Goal: Information Seeking & Learning: Learn about a topic

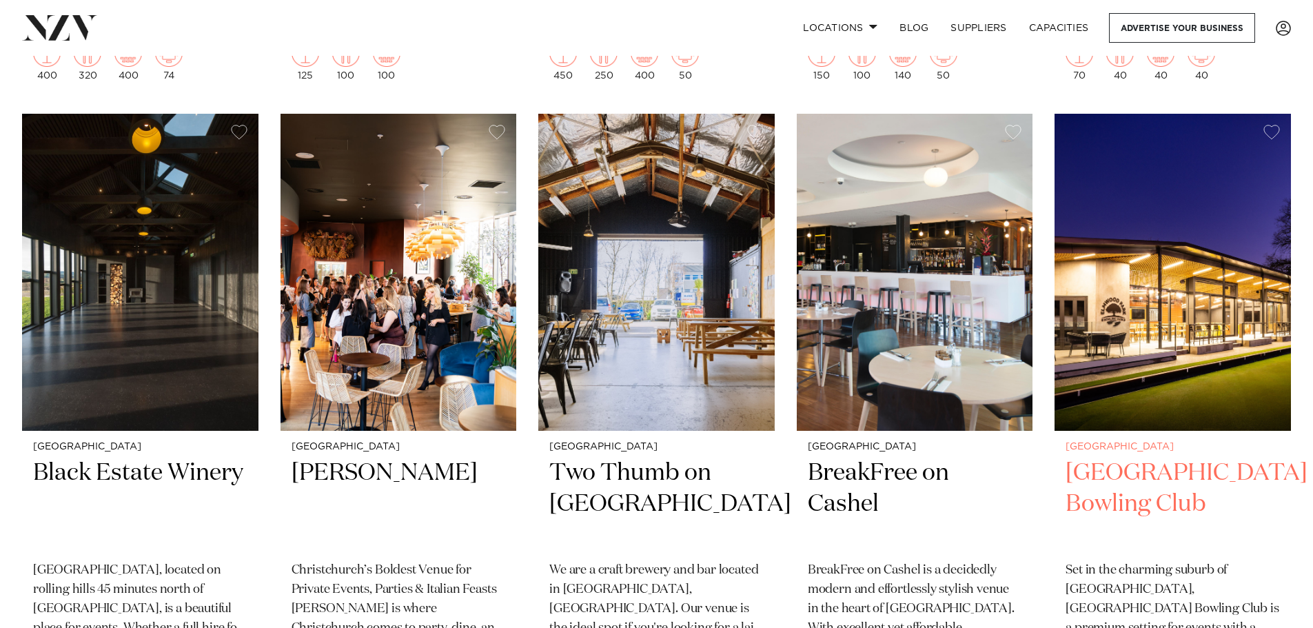
scroll to position [1172, 0]
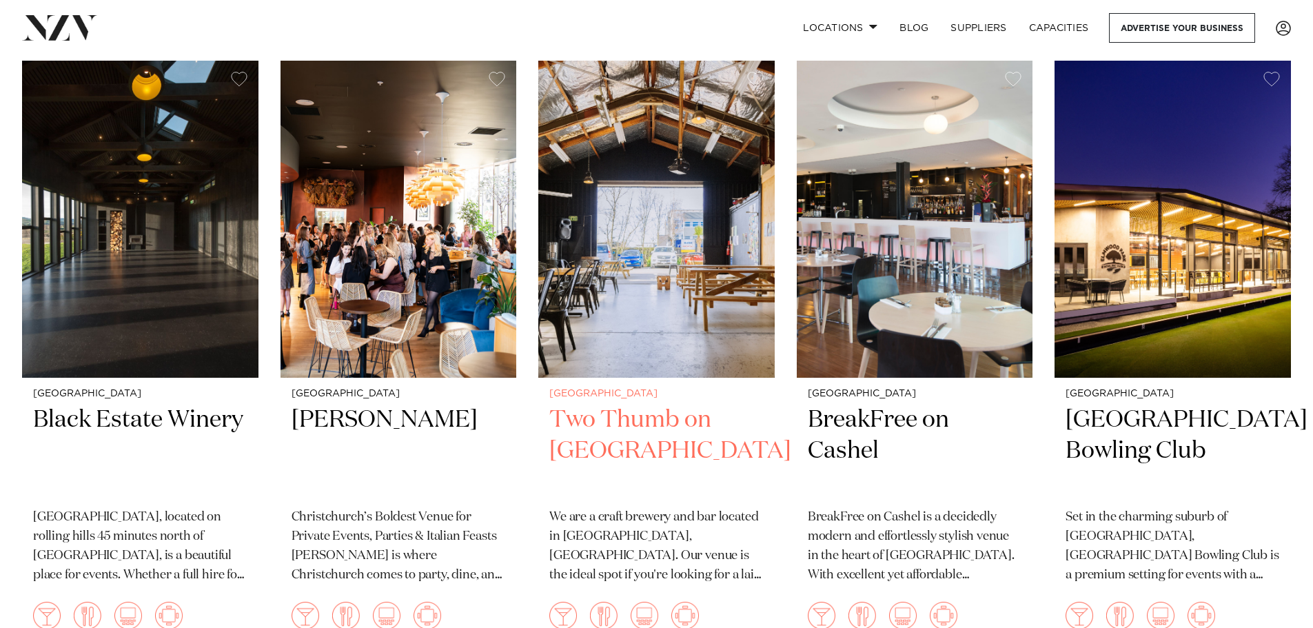
click at [722, 249] on img at bounding box center [656, 219] width 236 height 317
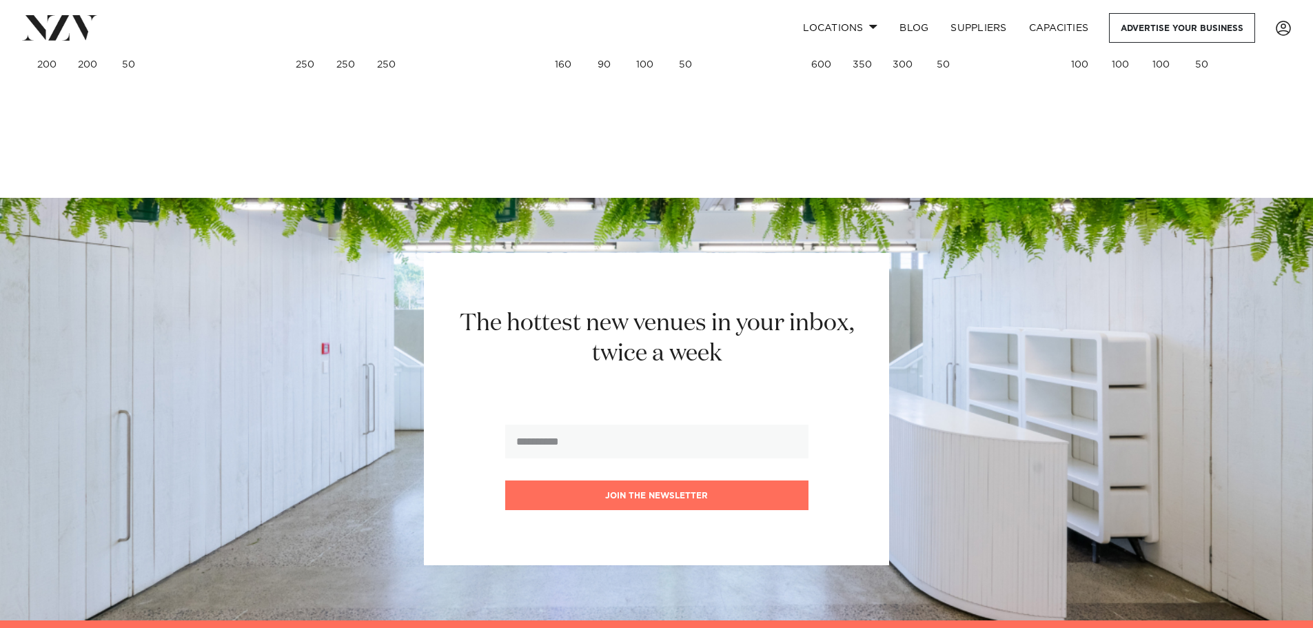
scroll to position [3650, 0]
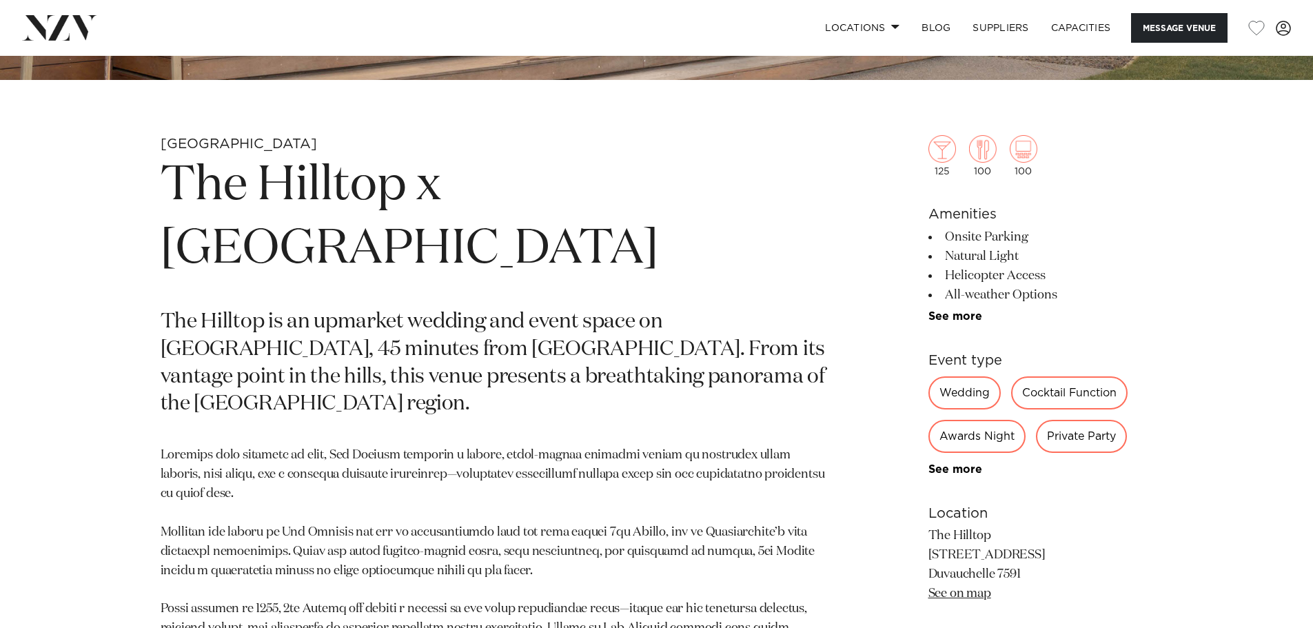
scroll to position [620, 0]
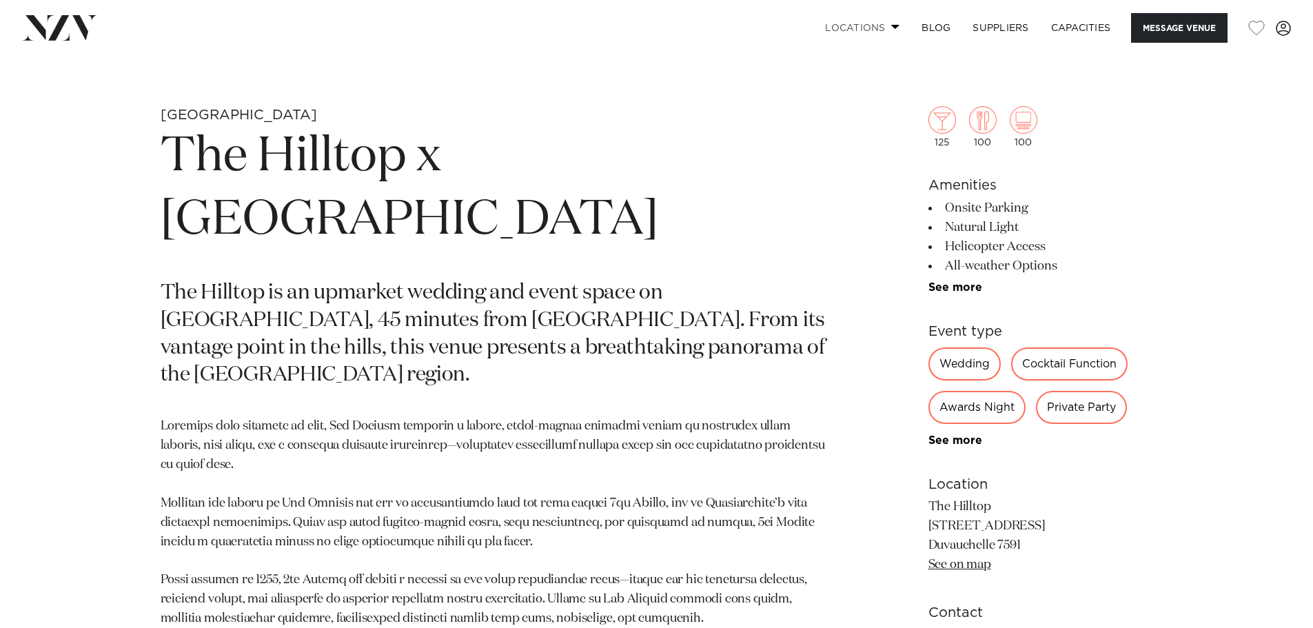
click at [873, 28] on link "Locations" at bounding box center [862, 28] width 96 height 30
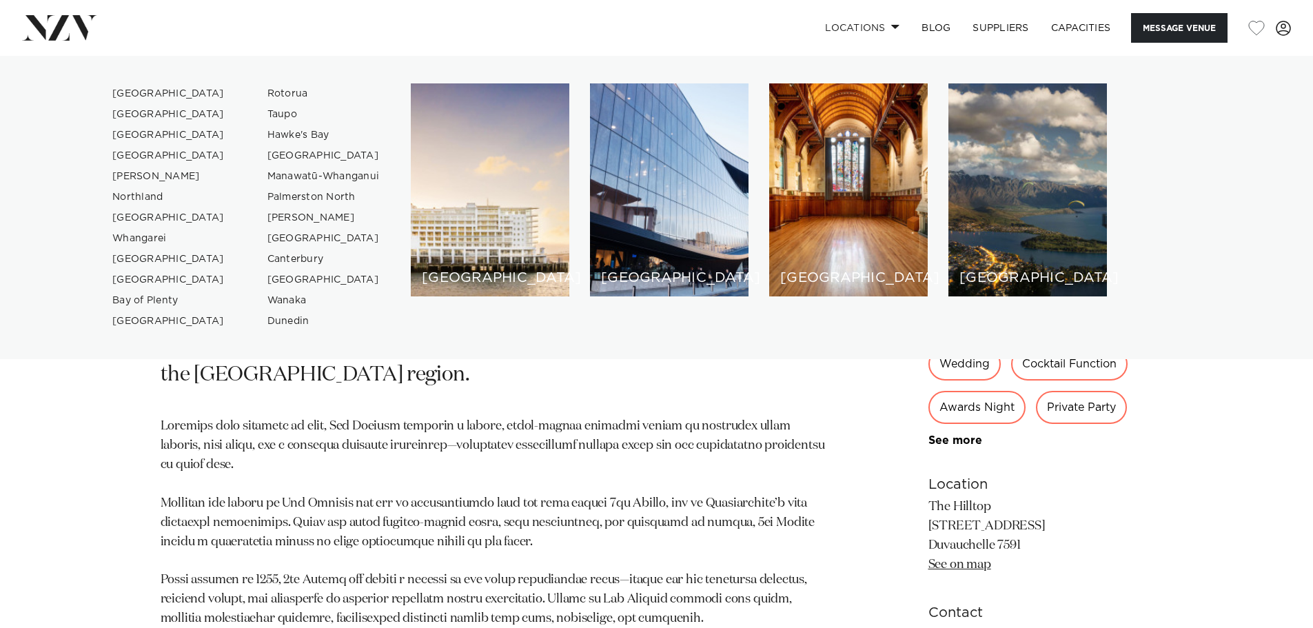
click at [886, 445] on div "Christchurch The Hilltop x 5th Street The Hilltop is an upmarket wedding and ev…" at bounding box center [656, 436] width 1173 height 660
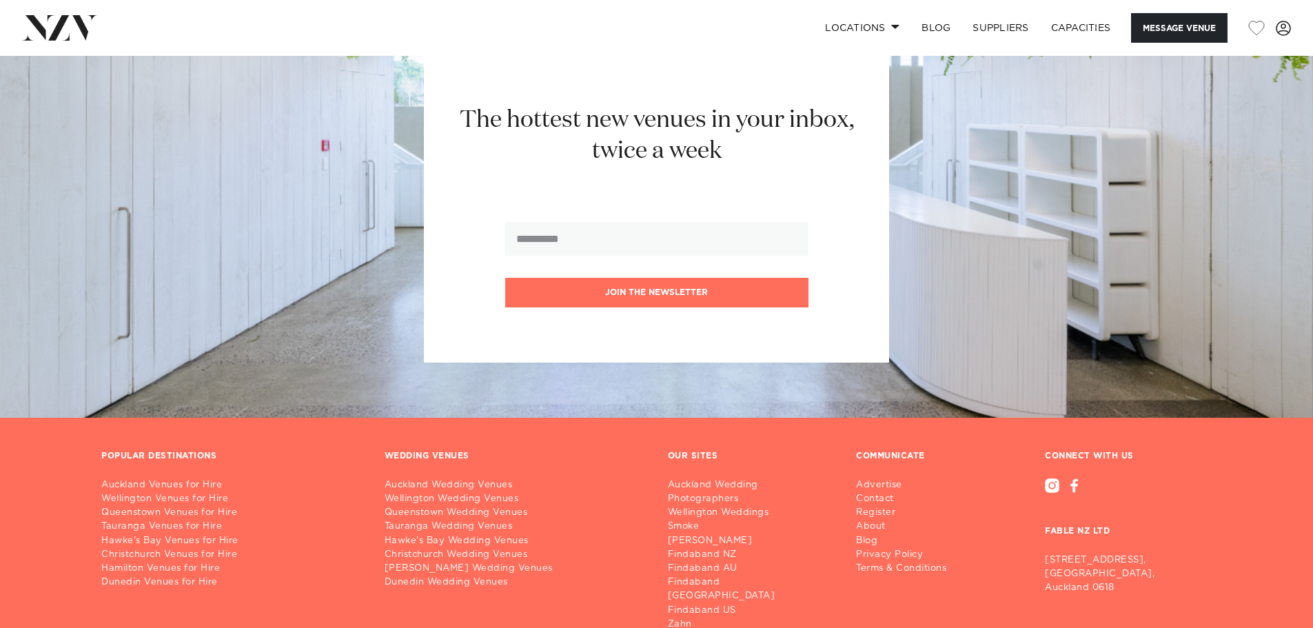
scroll to position [2251, 0]
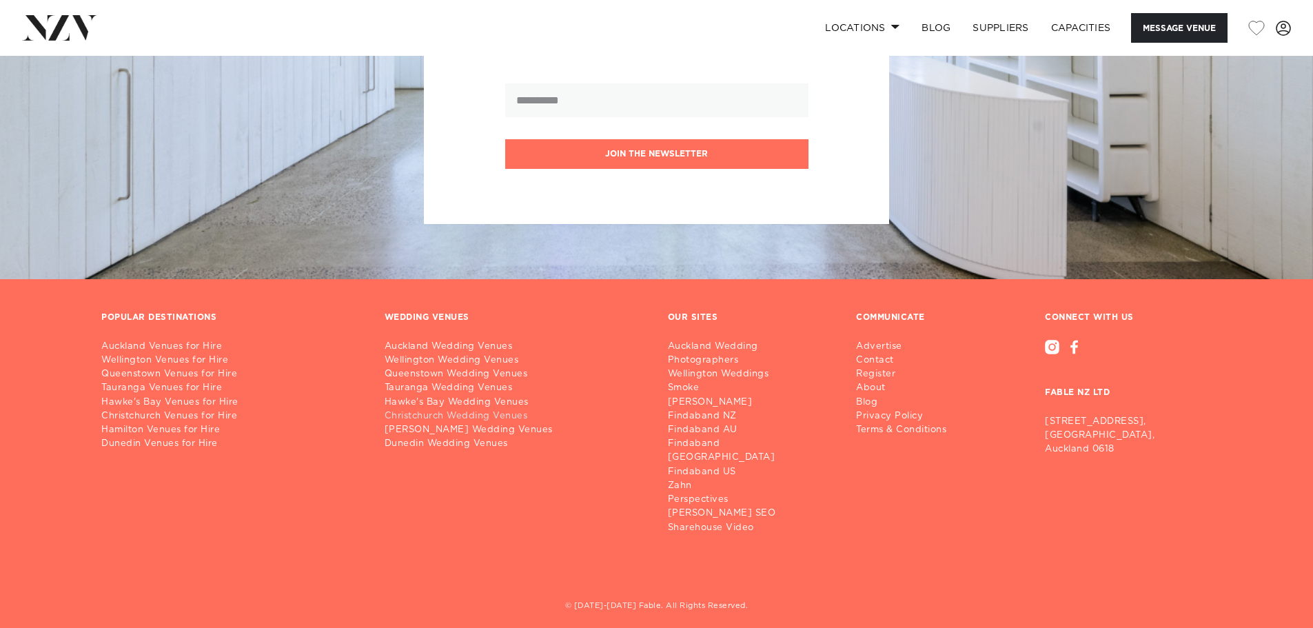
click at [448, 414] on link "Christchurch Wedding Venues" at bounding box center [515, 416] width 261 height 14
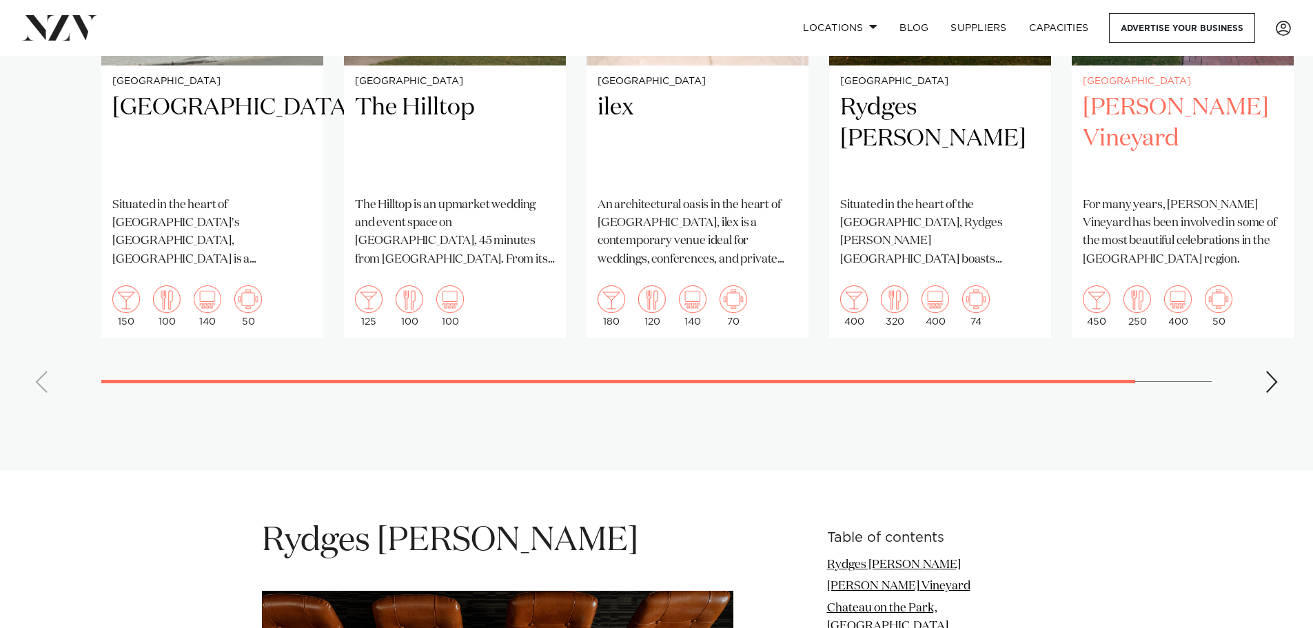
scroll to position [1378, 0]
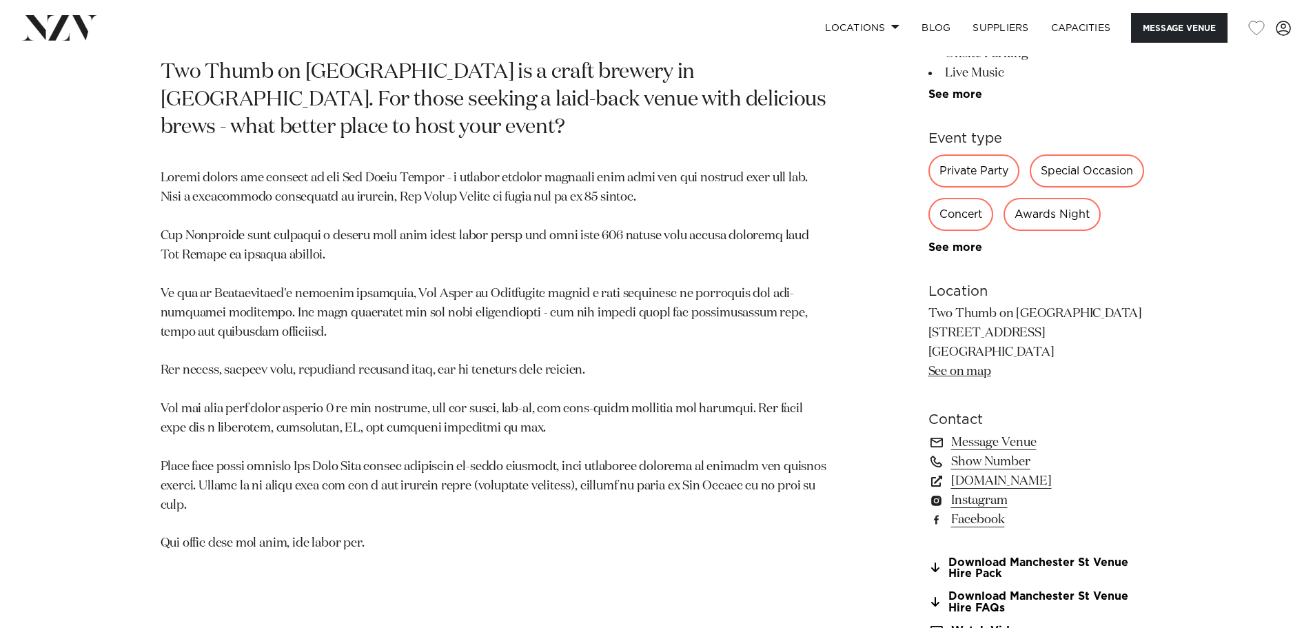
scroll to position [979, 0]
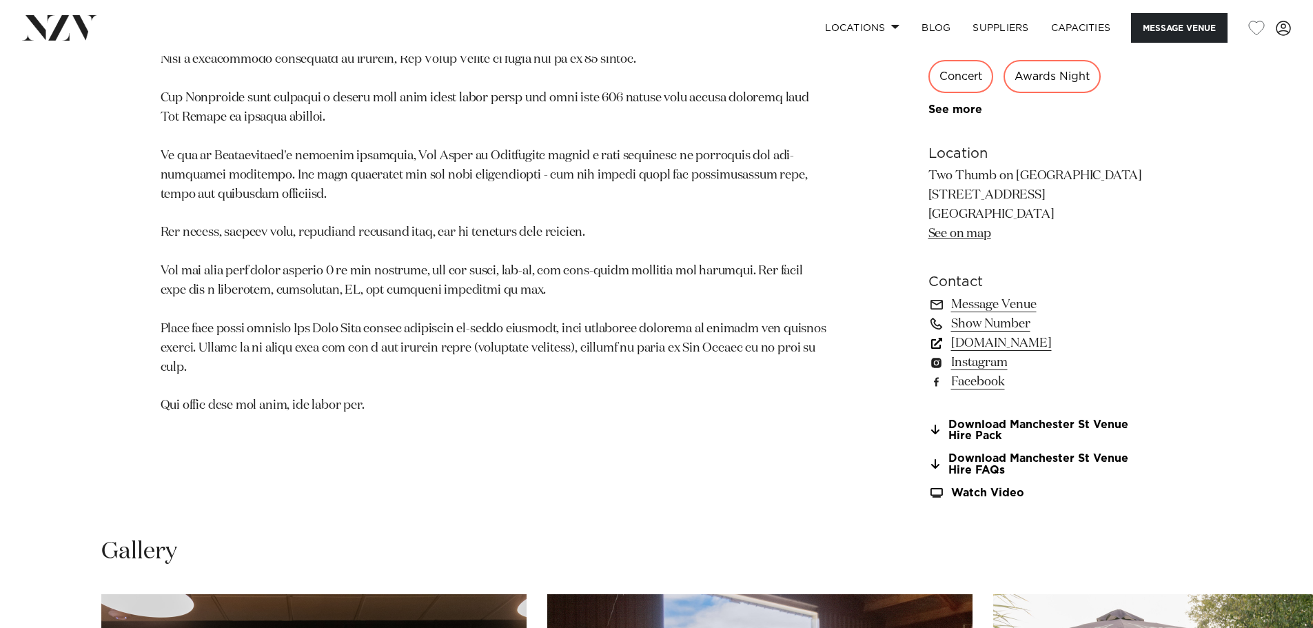
click at [981, 343] on link "www.twothumb.com" at bounding box center [1040, 343] width 225 height 19
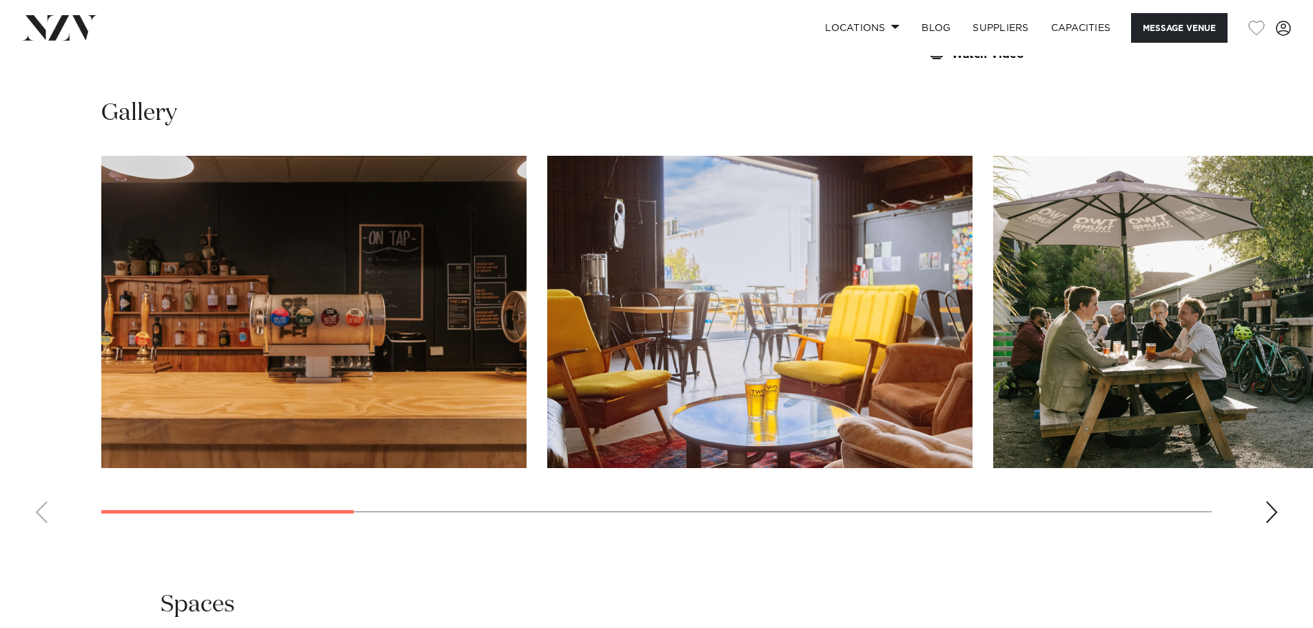
scroll to position [1392, 0]
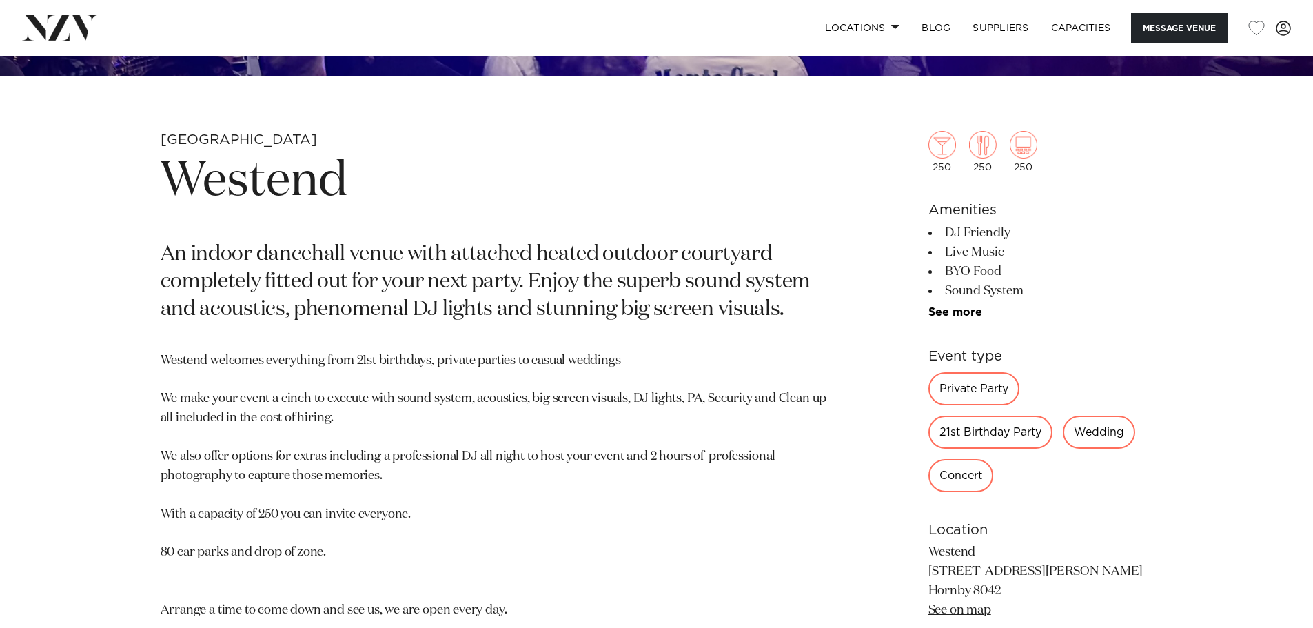
scroll to position [620, 0]
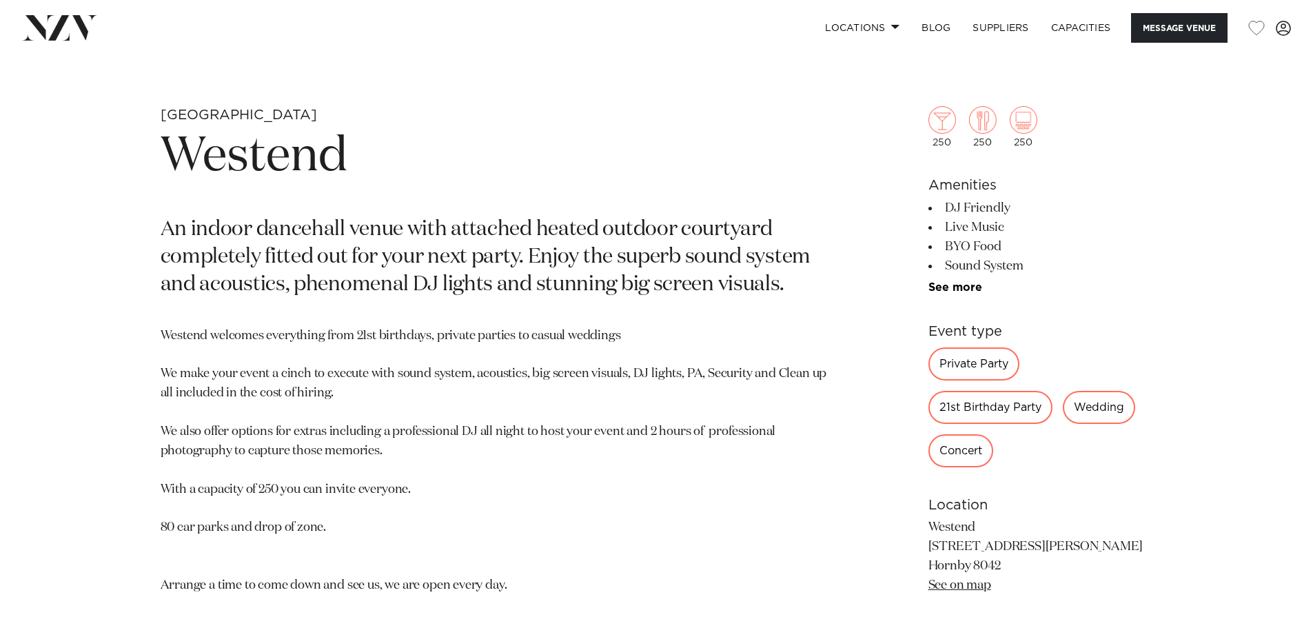
click at [945, 287] on link "See more" at bounding box center [982, 287] width 108 height 11
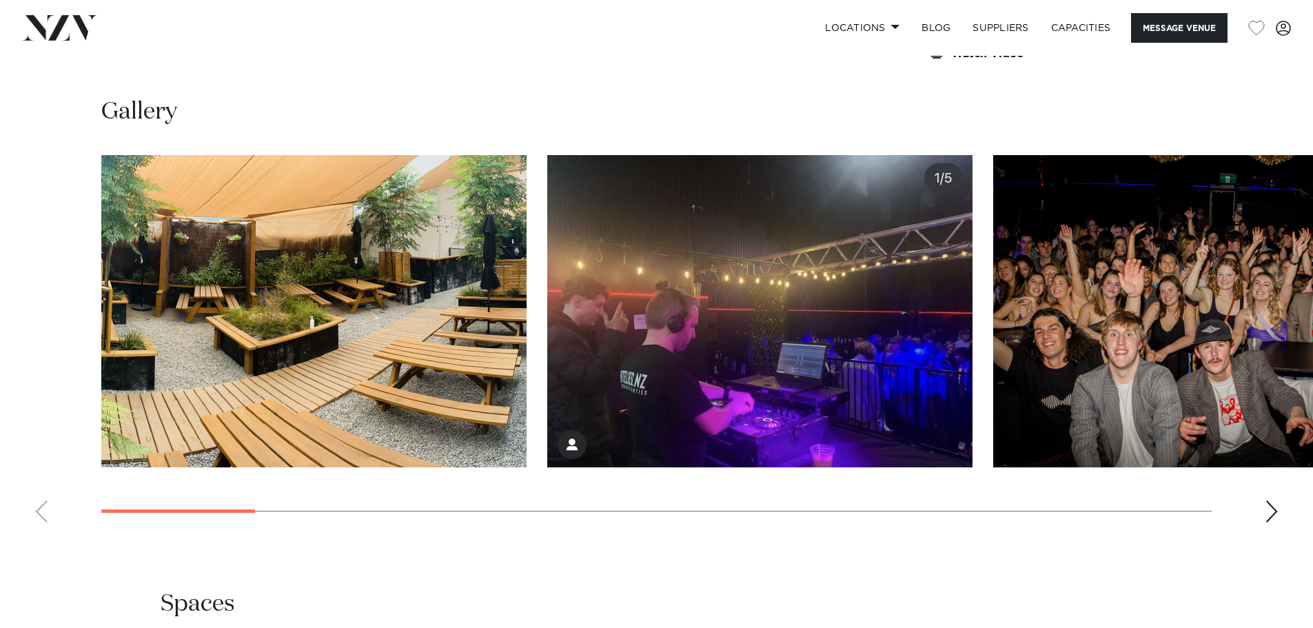
scroll to position [1516, 0]
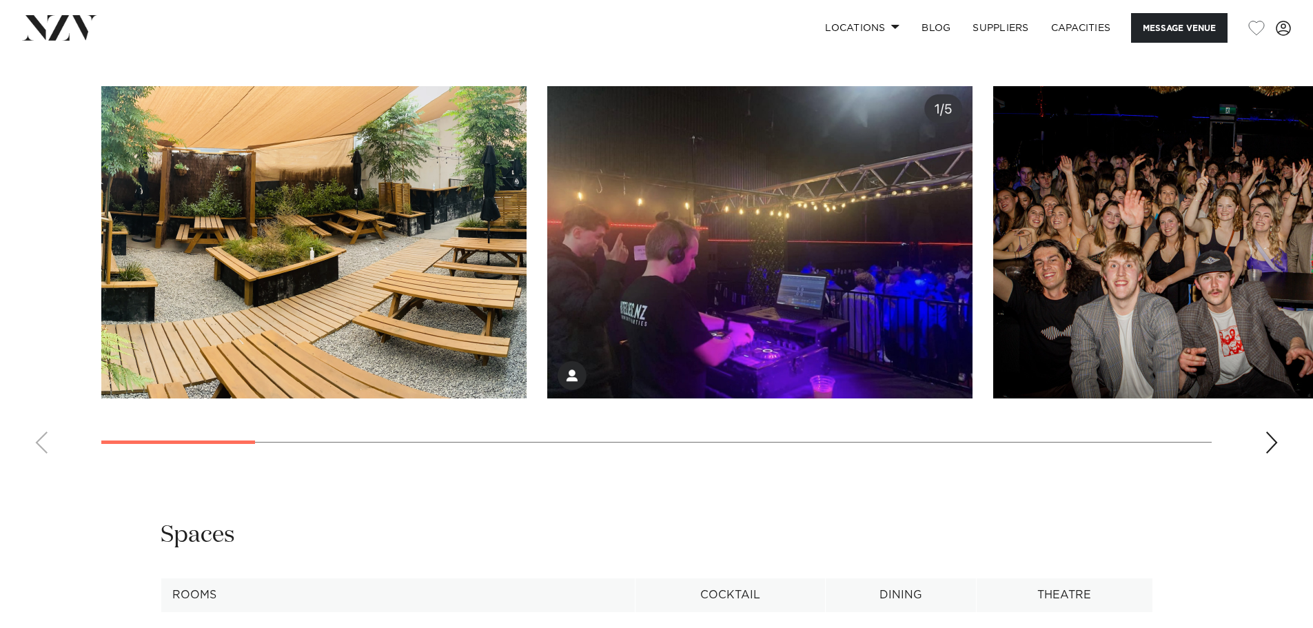
click at [1267, 444] on div "Next slide" at bounding box center [1272, 442] width 14 height 22
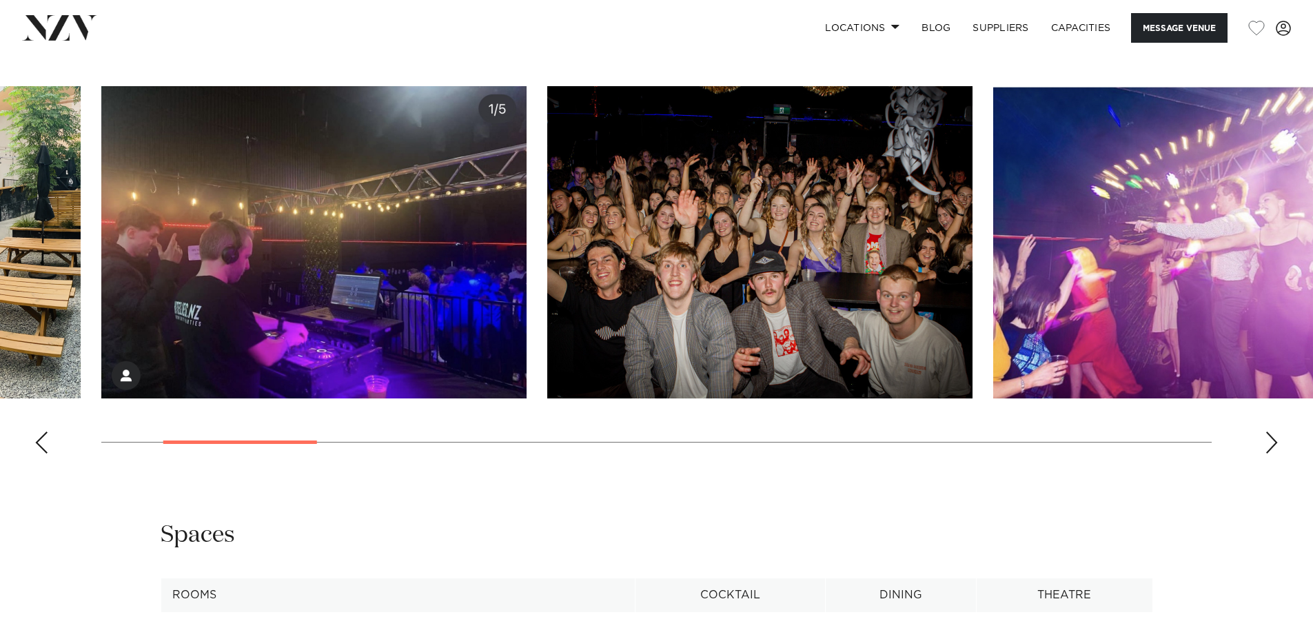
click at [1267, 444] on div "Next slide" at bounding box center [1272, 442] width 14 height 22
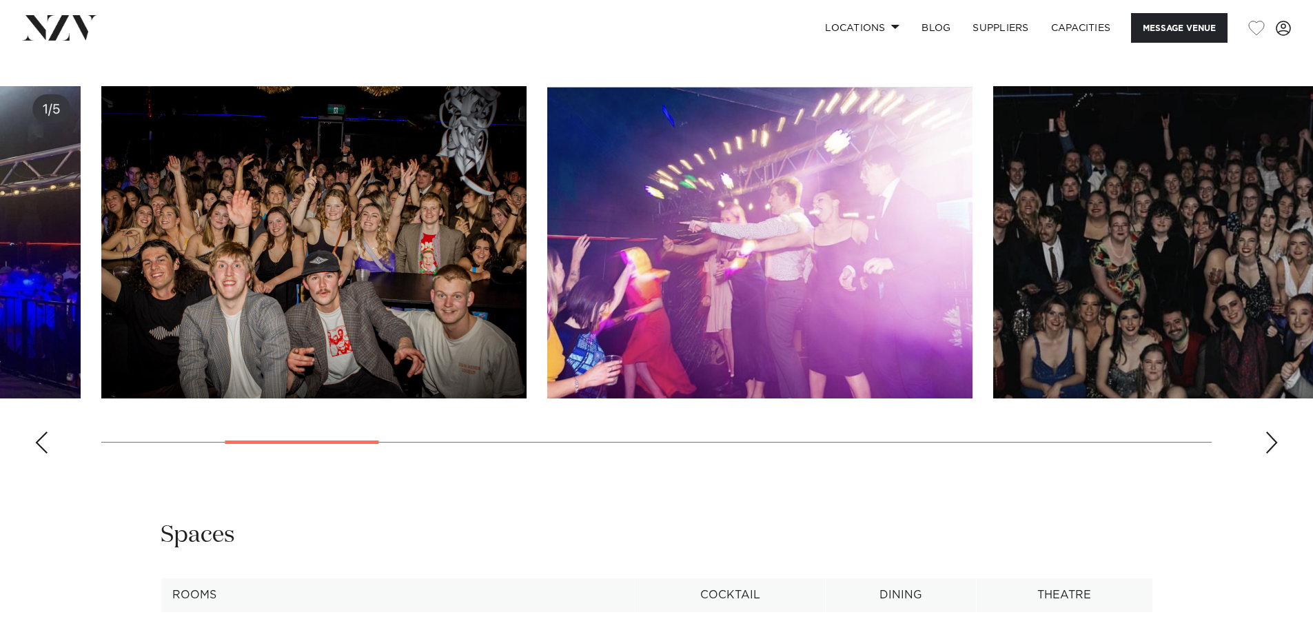
click at [1267, 444] on div "Next slide" at bounding box center [1272, 442] width 14 height 22
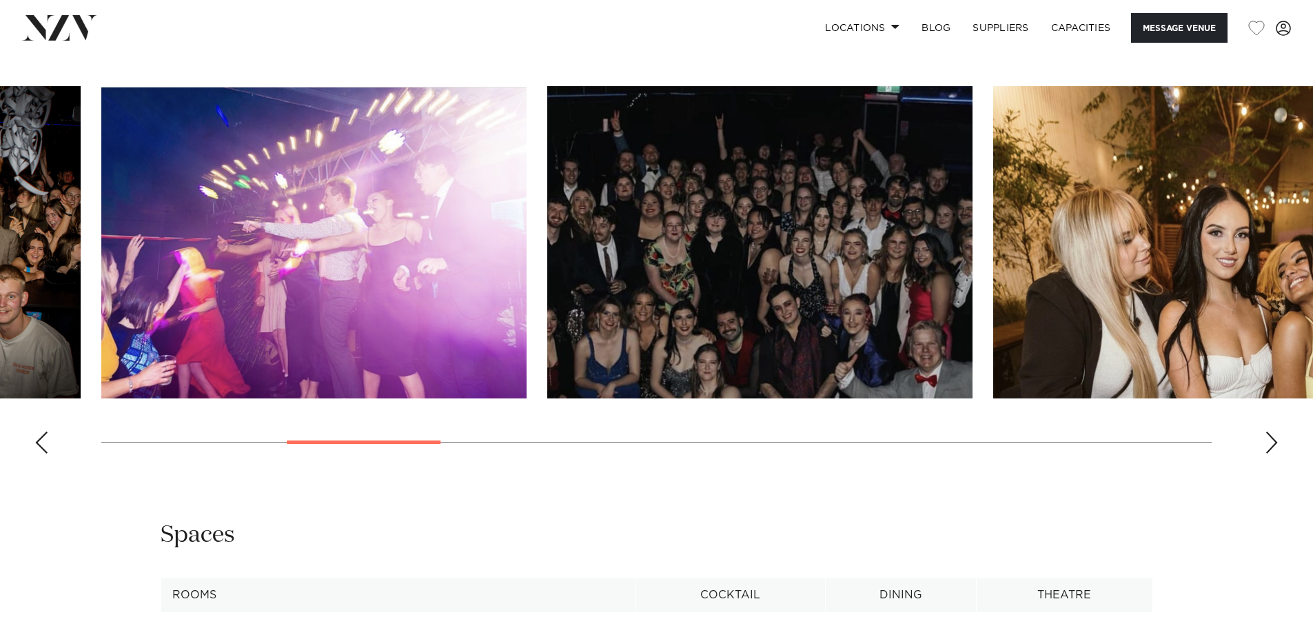
click at [1267, 444] on div "Next slide" at bounding box center [1272, 442] width 14 height 22
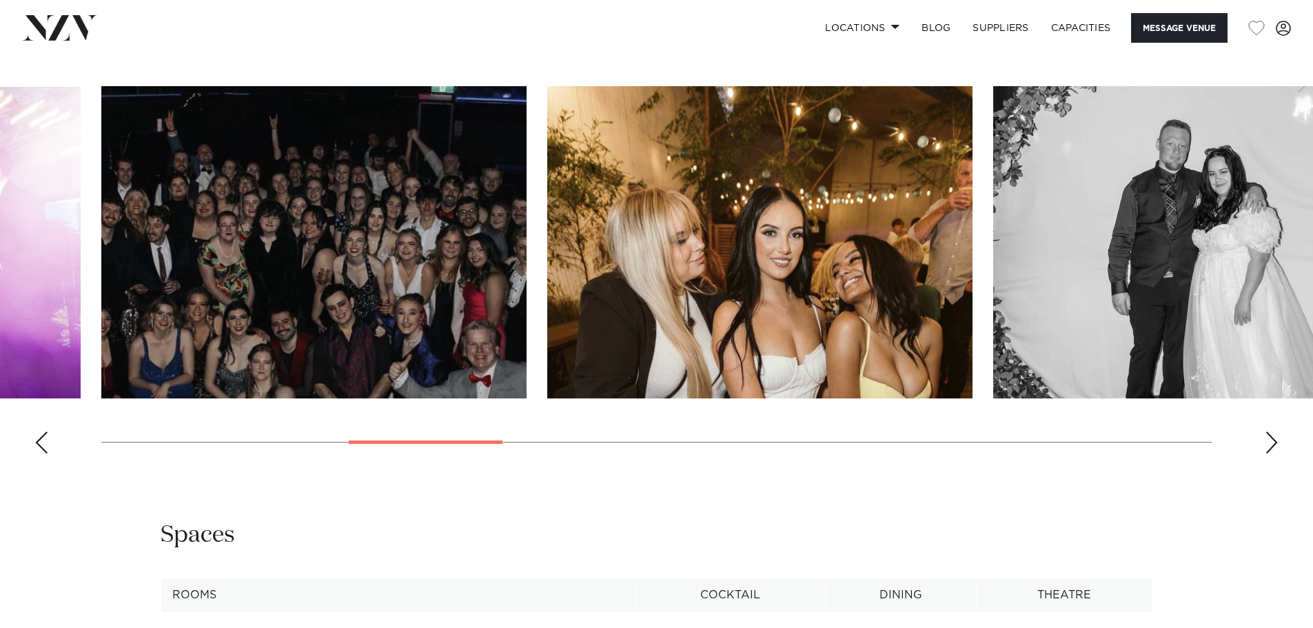
click at [1267, 444] on div "Next slide" at bounding box center [1272, 442] width 14 height 22
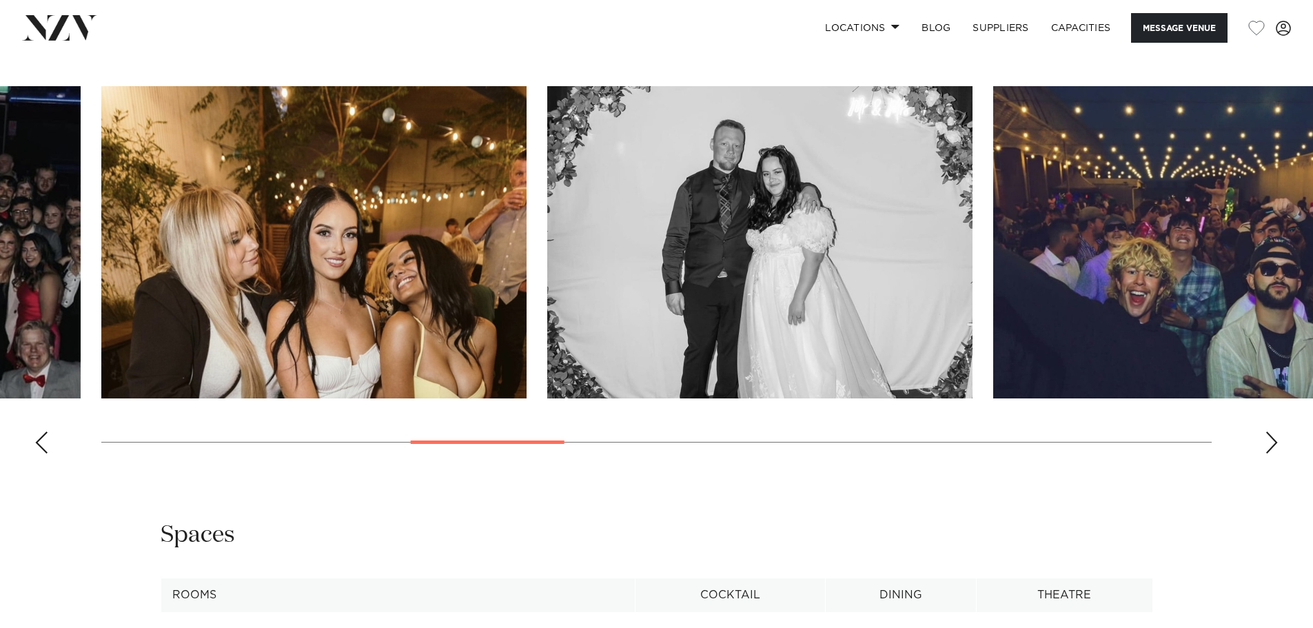
click at [1267, 444] on div "Next slide" at bounding box center [1272, 442] width 14 height 22
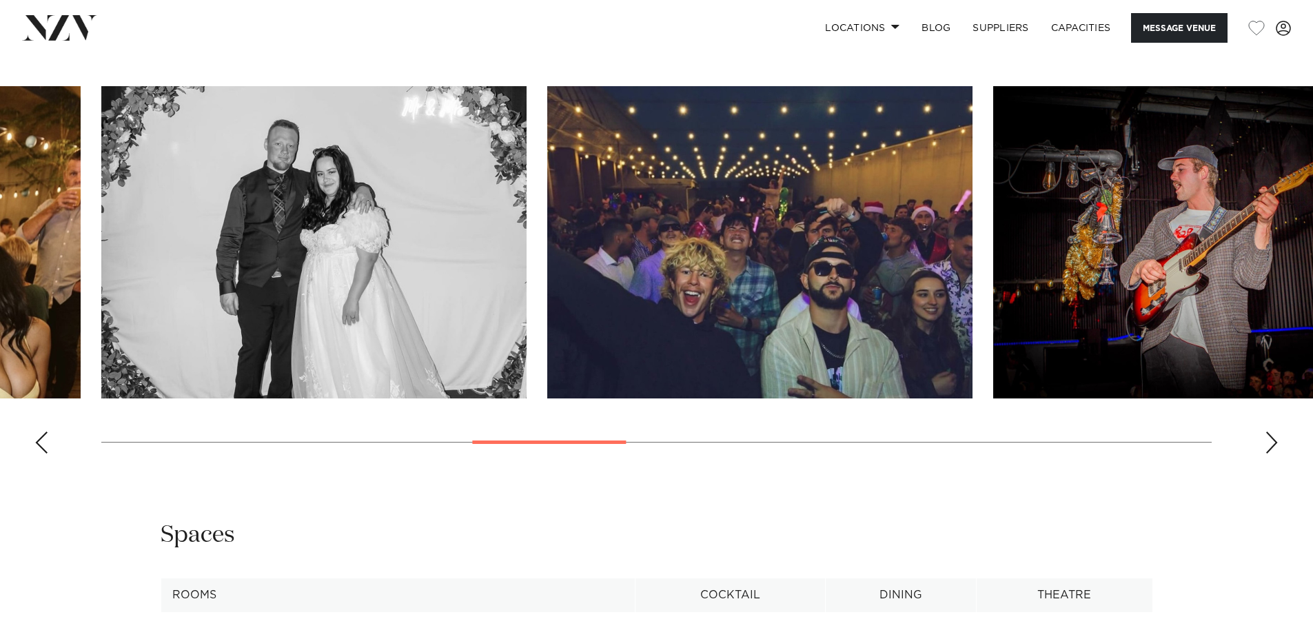
click at [1267, 444] on div "Next slide" at bounding box center [1272, 442] width 14 height 22
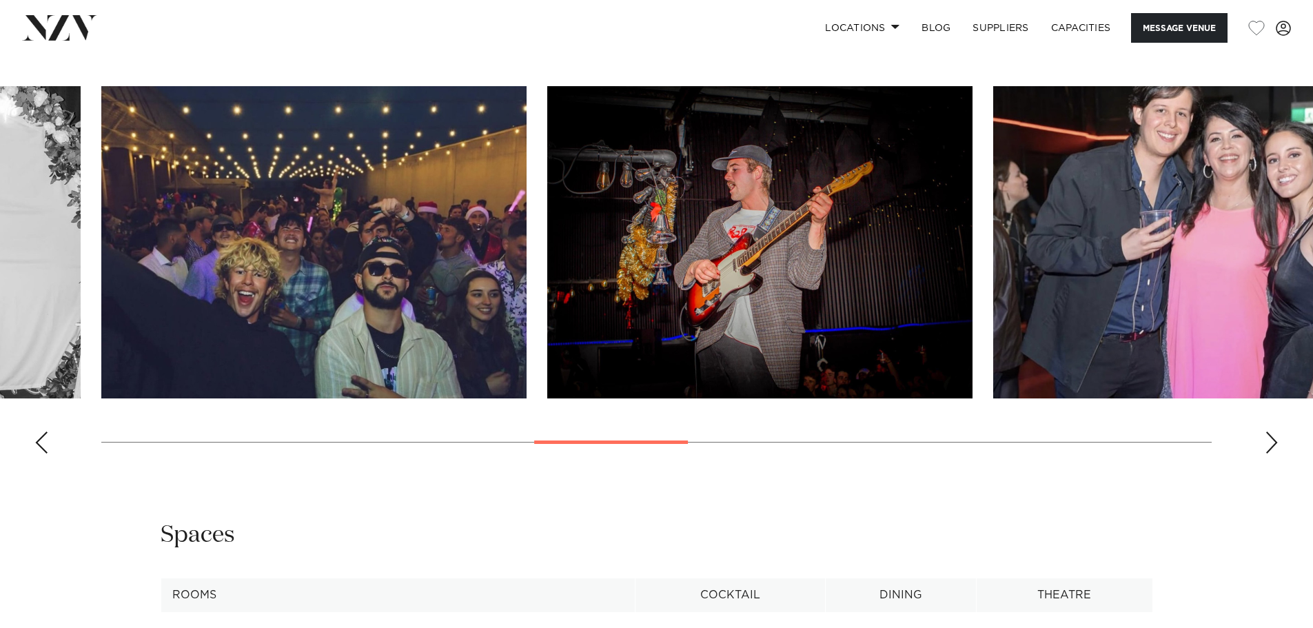
click at [1267, 444] on div "Next slide" at bounding box center [1272, 442] width 14 height 22
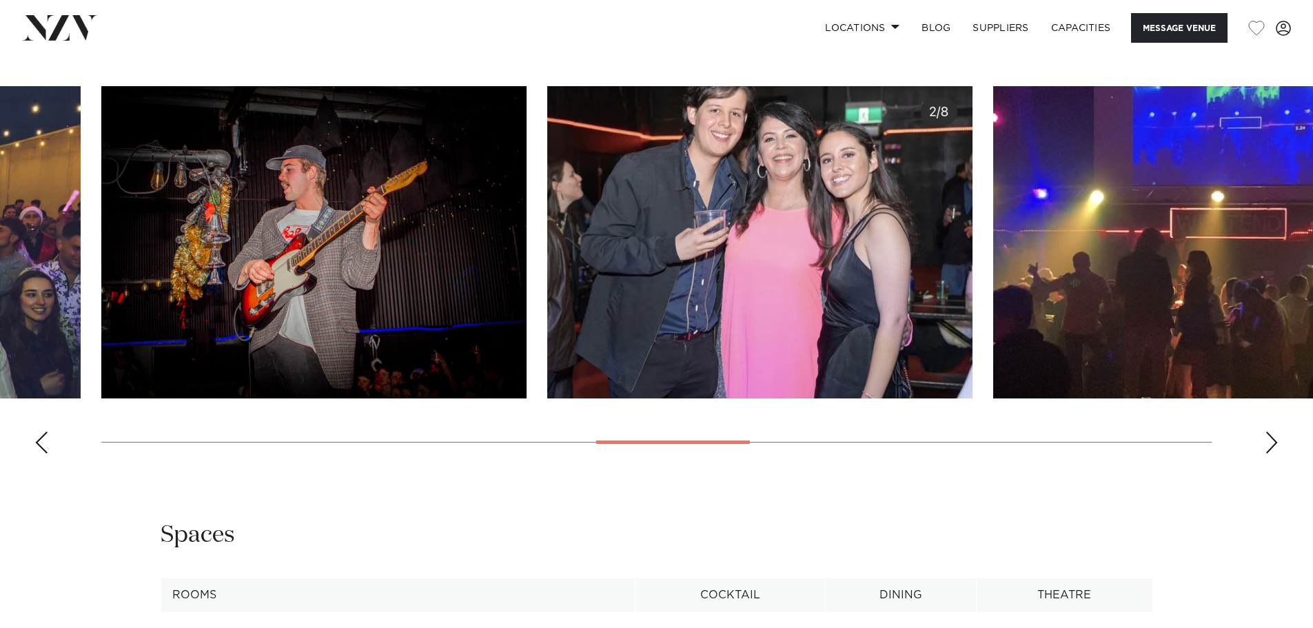
click at [1267, 444] on div "Next slide" at bounding box center [1272, 442] width 14 height 22
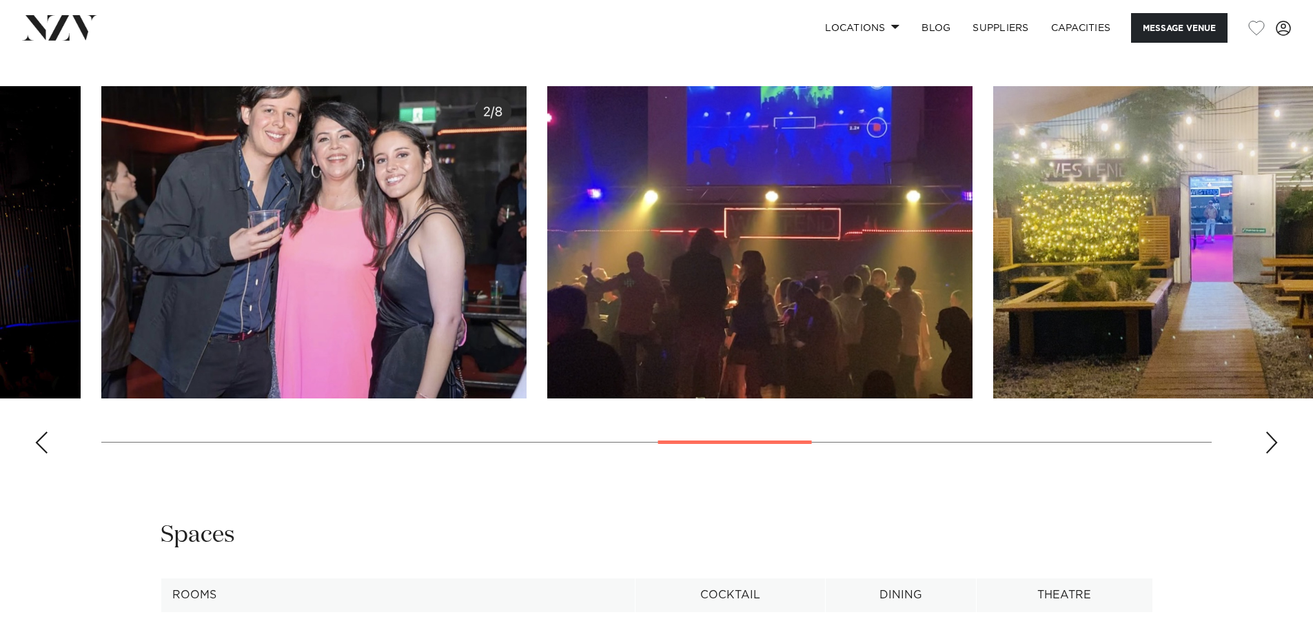
click at [1267, 444] on div "Next slide" at bounding box center [1272, 442] width 14 height 22
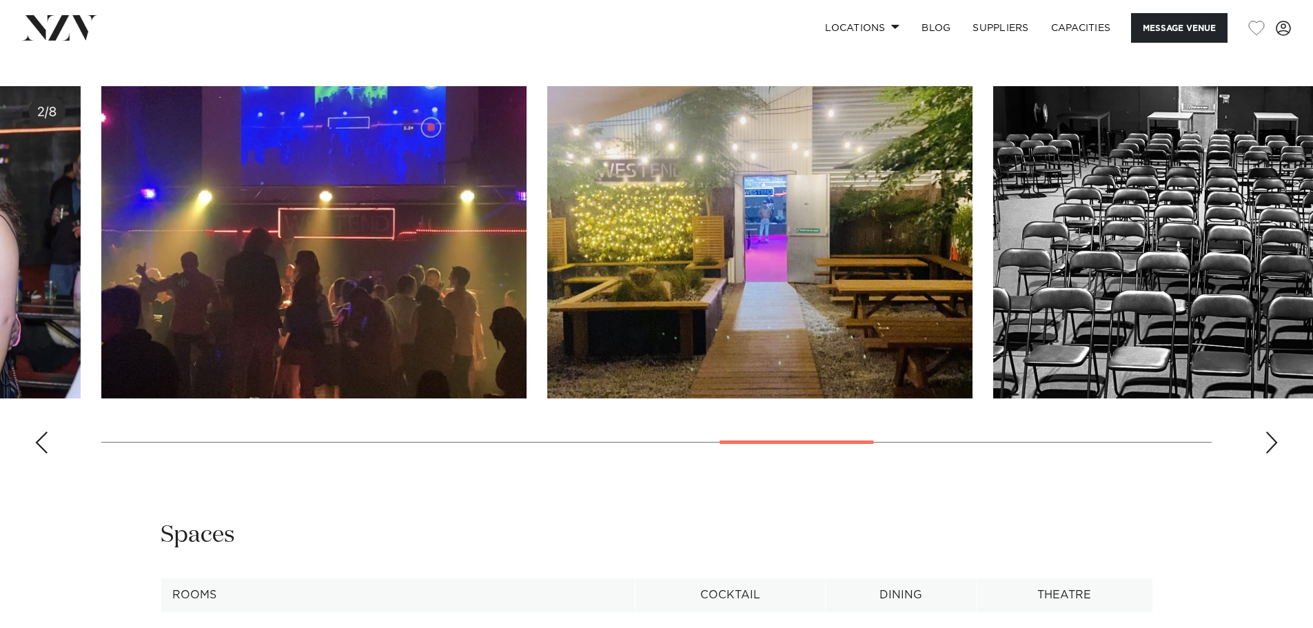
click at [1267, 444] on div "Next slide" at bounding box center [1272, 442] width 14 height 22
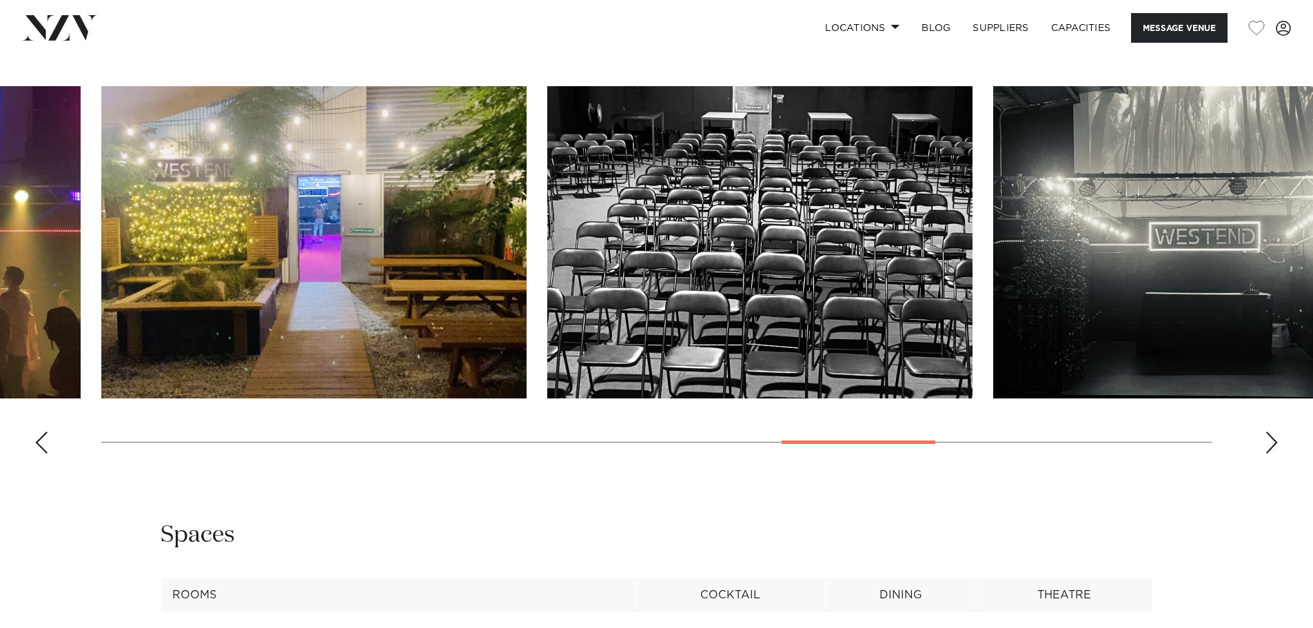
click at [1267, 444] on div "Next slide" at bounding box center [1272, 442] width 14 height 22
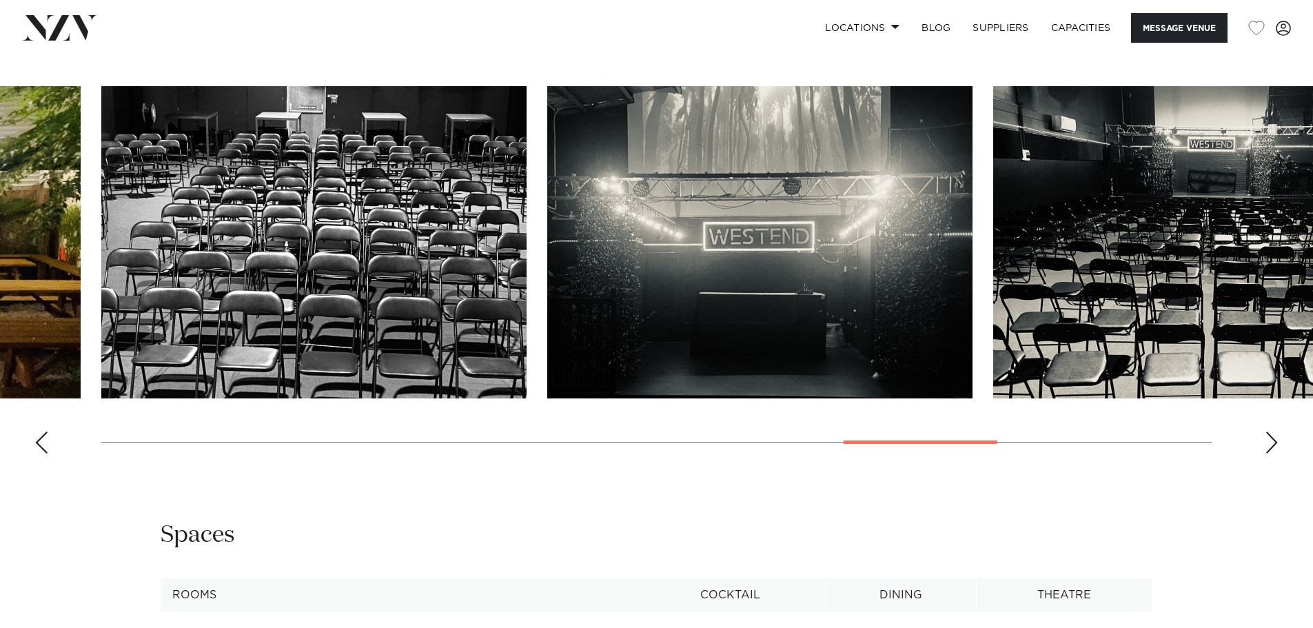
click at [1267, 444] on div "Next slide" at bounding box center [1272, 442] width 14 height 22
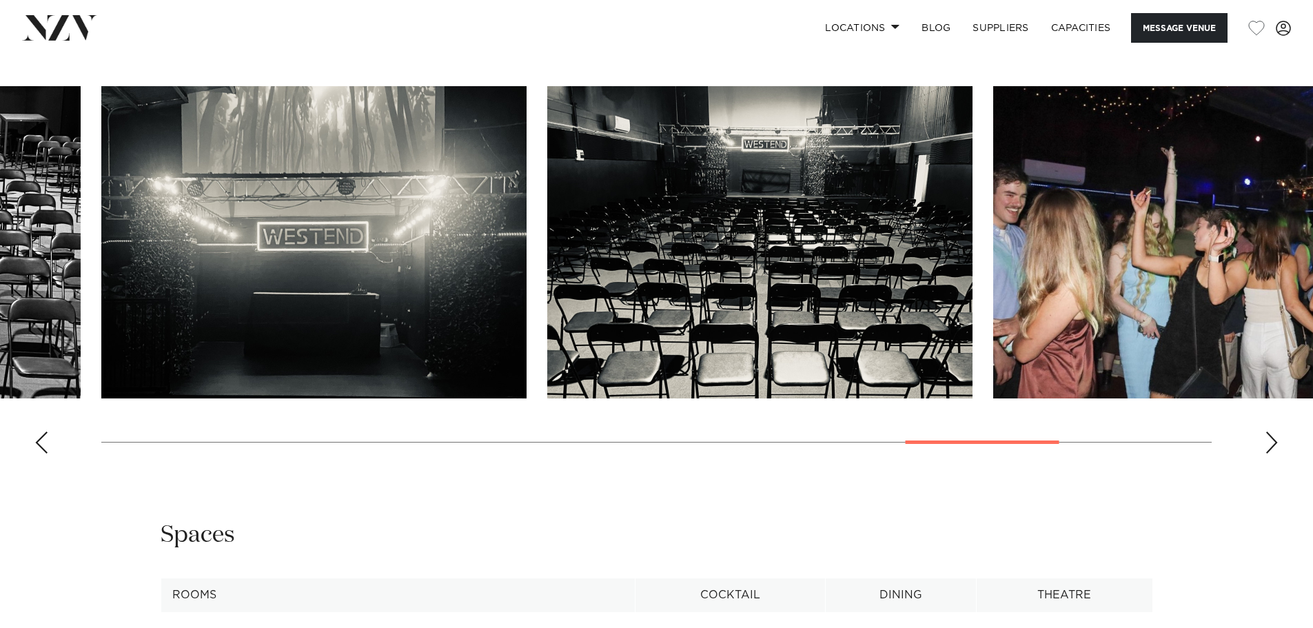
click at [1267, 444] on div "Next slide" at bounding box center [1272, 442] width 14 height 22
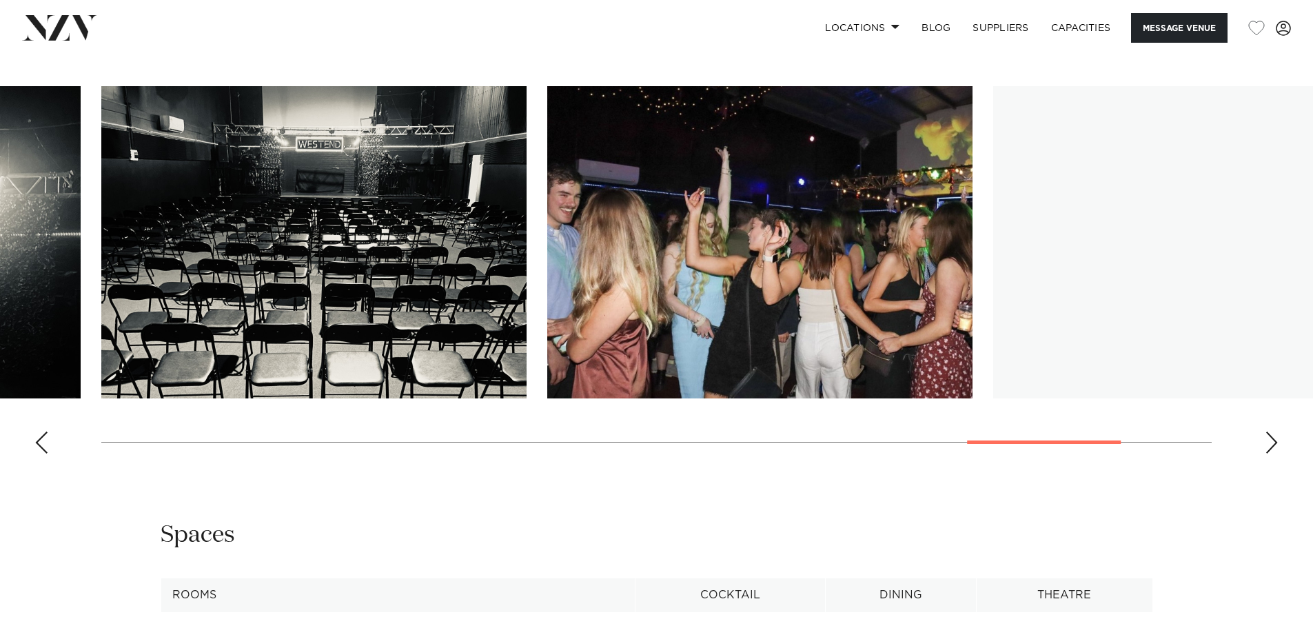
click at [1267, 444] on div "Next slide" at bounding box center [1272, 442] width 14 height 22
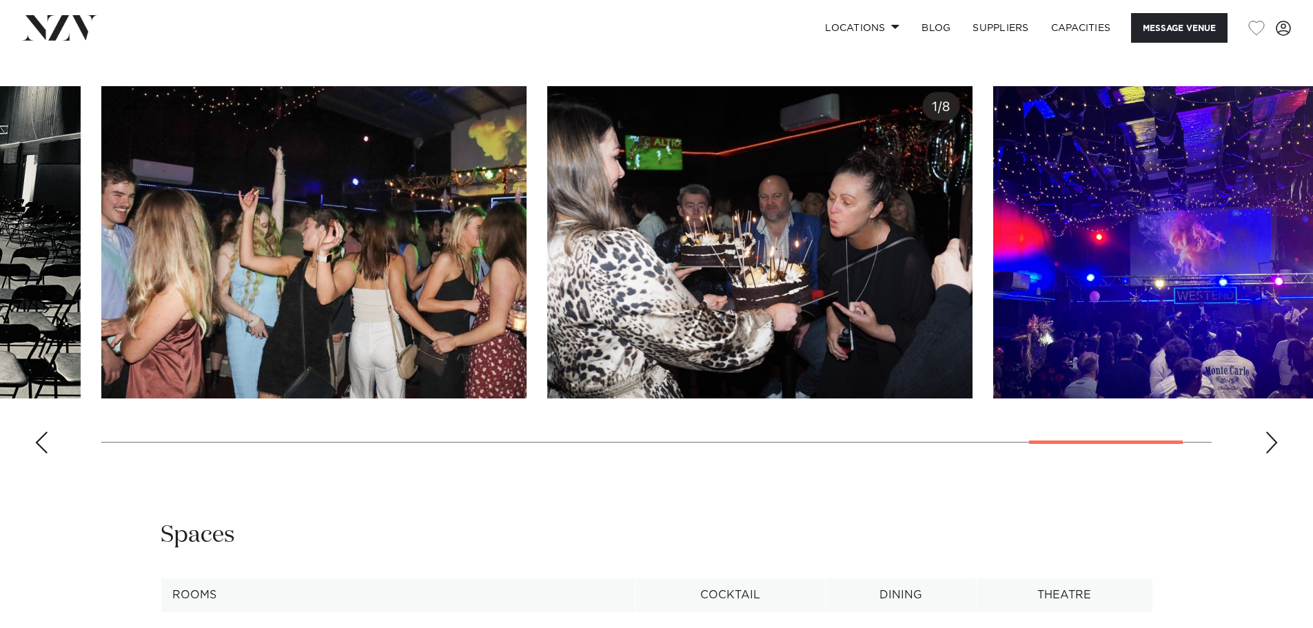
click at [1267, 444] on div "Next slide" at bounding box center [1272, 442] width 14 height 22
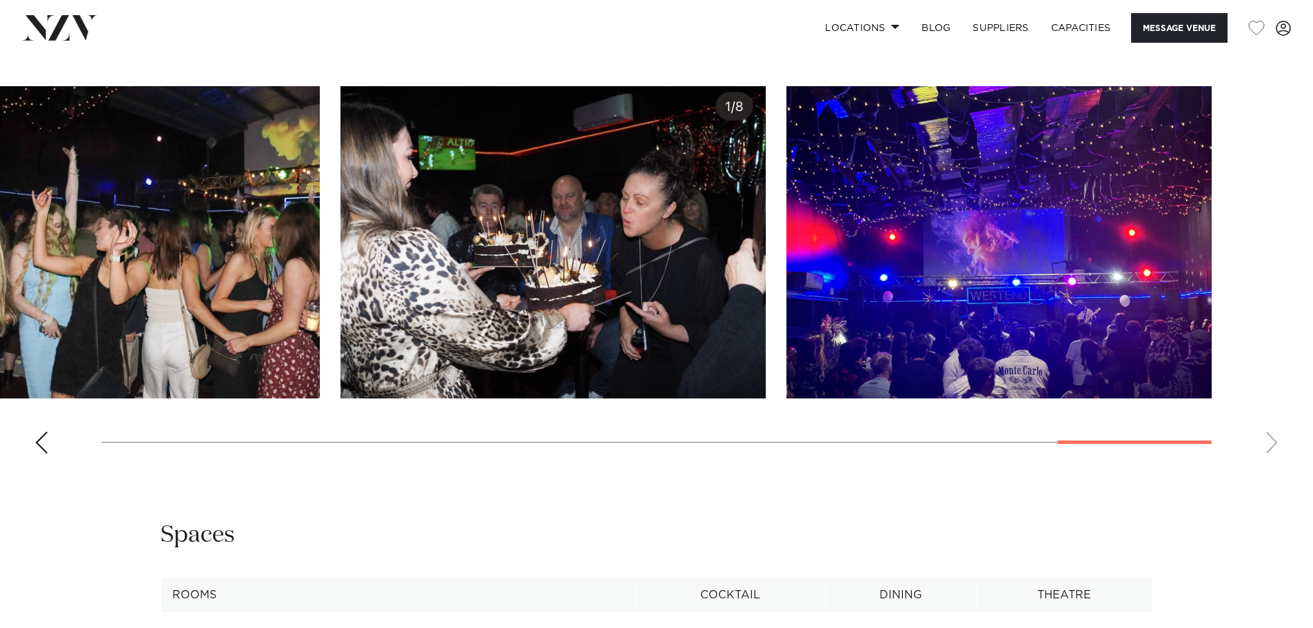
click at [1267, 444] on swiper-container at bounding box center [656, 275] width 1313 height 378
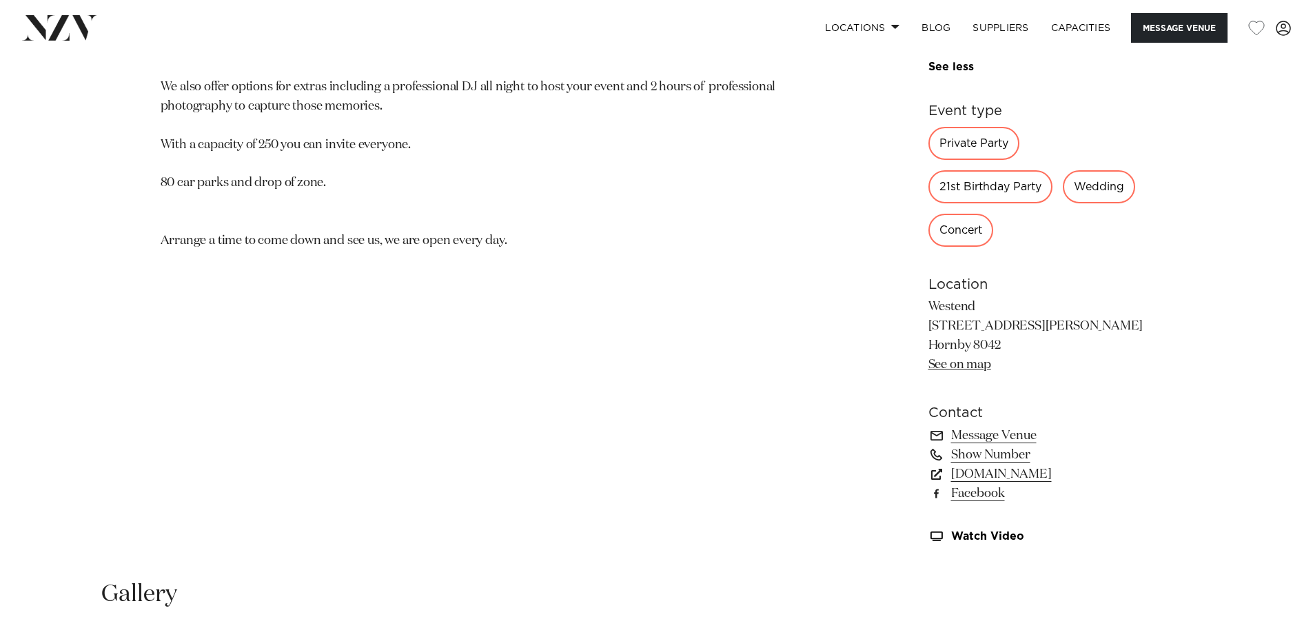
scroll to position [1034, 0]
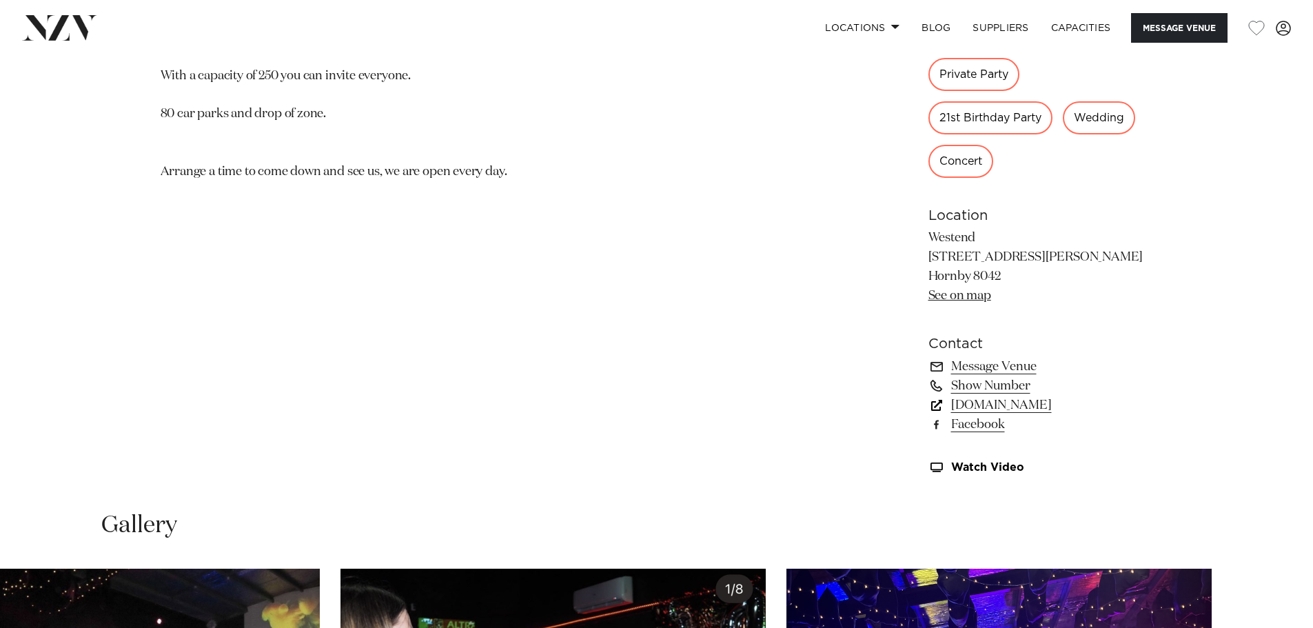
click at [999, 401] on link "www.westend.nz" at bounding box center [1040, 405] width 225 height 19
